Goal: Task Accomplishment & Management: Manage account settings

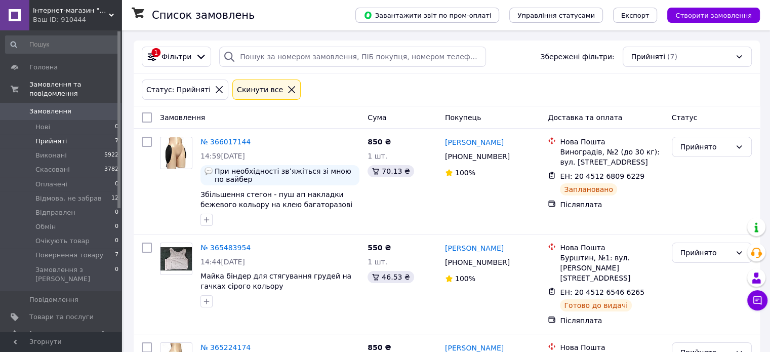
click at [66, 135] on li "Прийняті 7" at bounding box center [62, 141] width 125 height 14
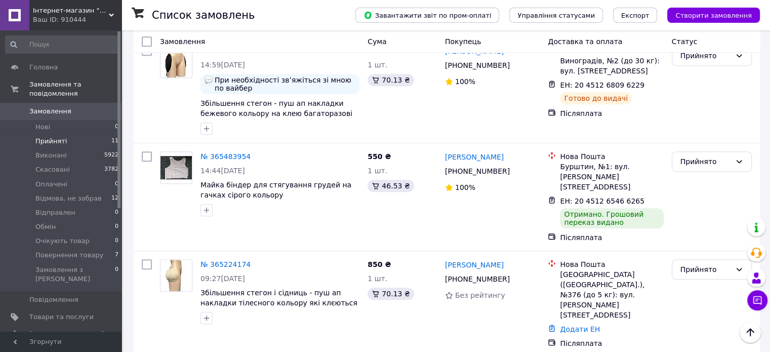
scroll to position [538, 0]
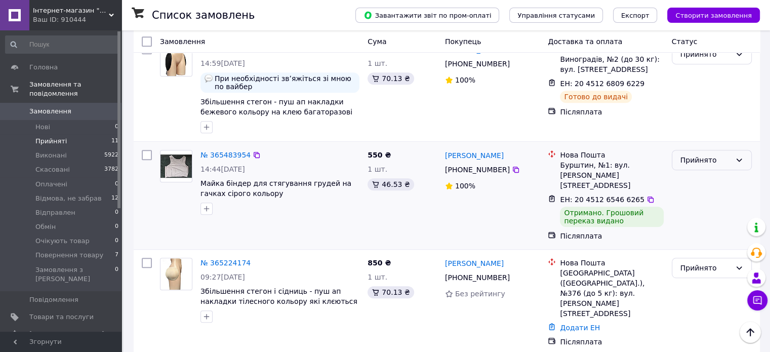
click at [698, 154] on div "Прийнято" at bounding box center [705, 159] width 51 height 11
click at [684, 144] on li "Виконано" at bounding box center [711, 143] width 79 height 18
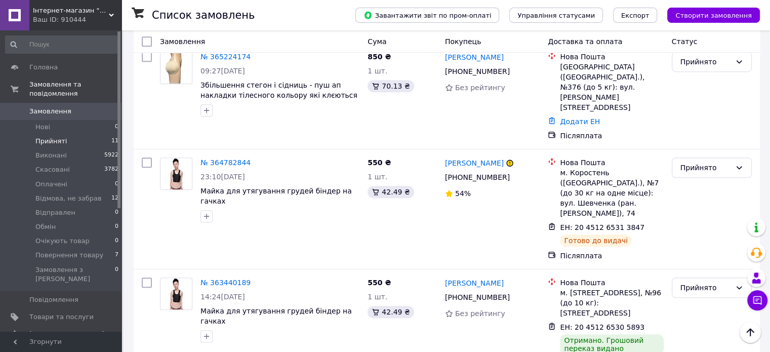
scroll to position [745, 0]
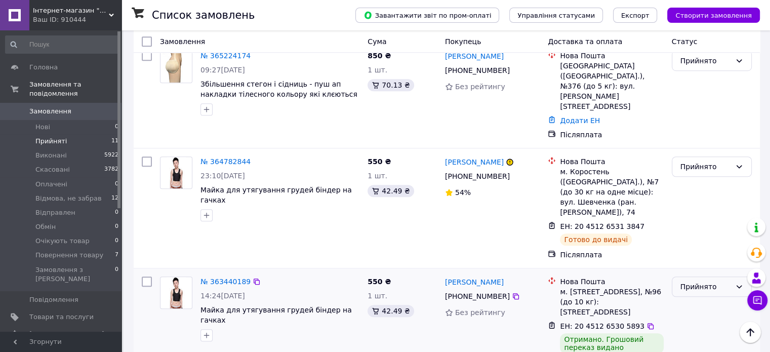
click at [691, 281] on div "Прийнято" at bounding box center [705, 286] width 51 height 11
click at [686, 219] on li "Виконано" at bounding box center [711, 215] width 79 height 18
click at [44, 137] on span "Прийняті" at bounding box center [50, 141] width 31 height 9
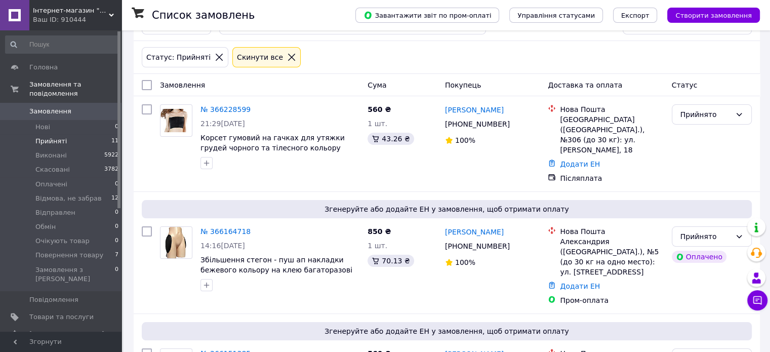
scroll to position [0, 0]
